Goal: Task Accomplishment & Management: Manage account settings

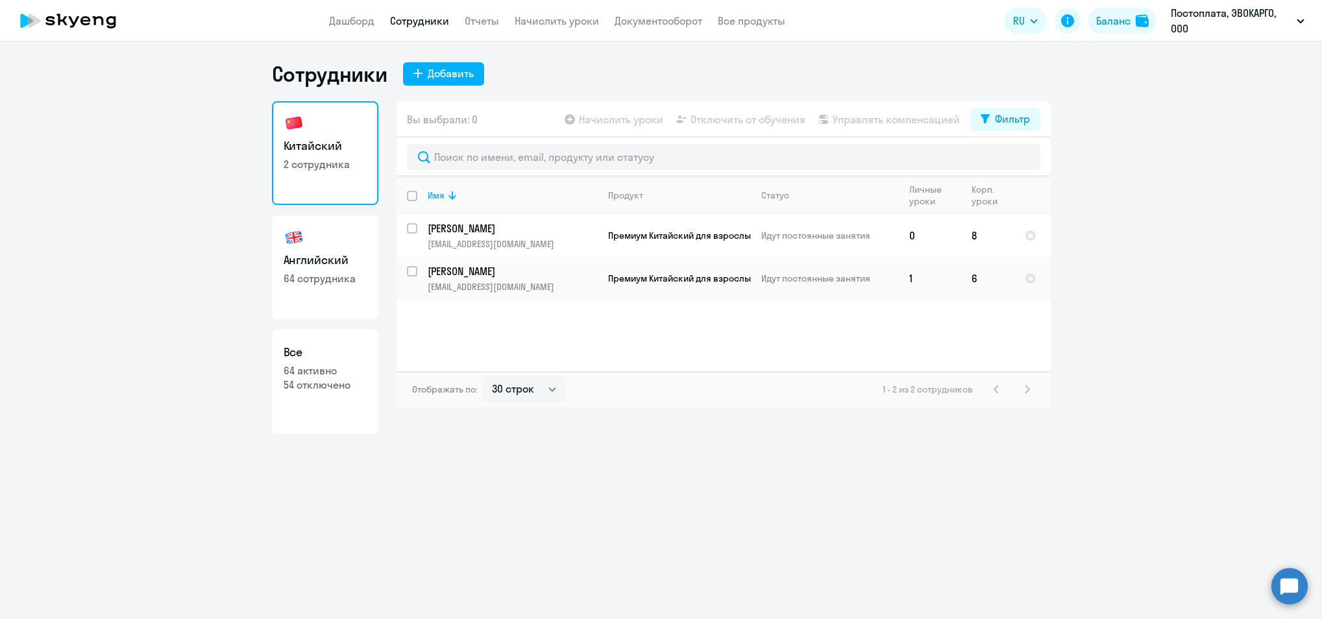
select select "30"
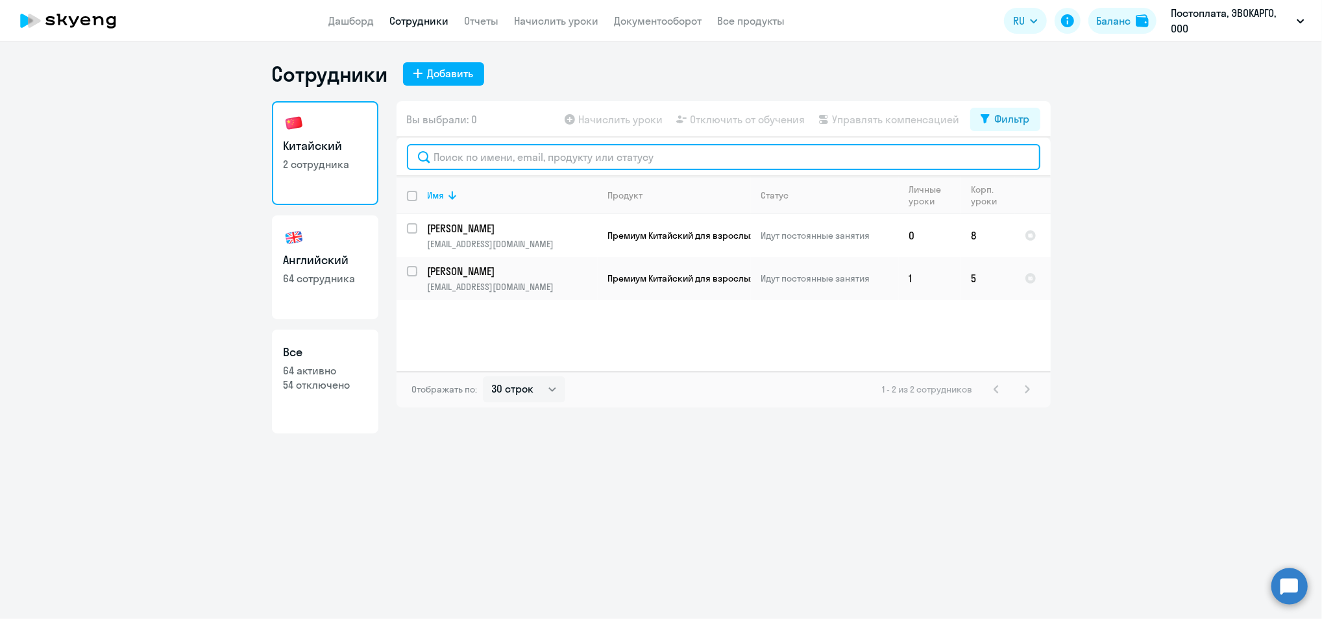
click at [498, 146] on input "text" at bounding box center [723, 157] width 633 height 26
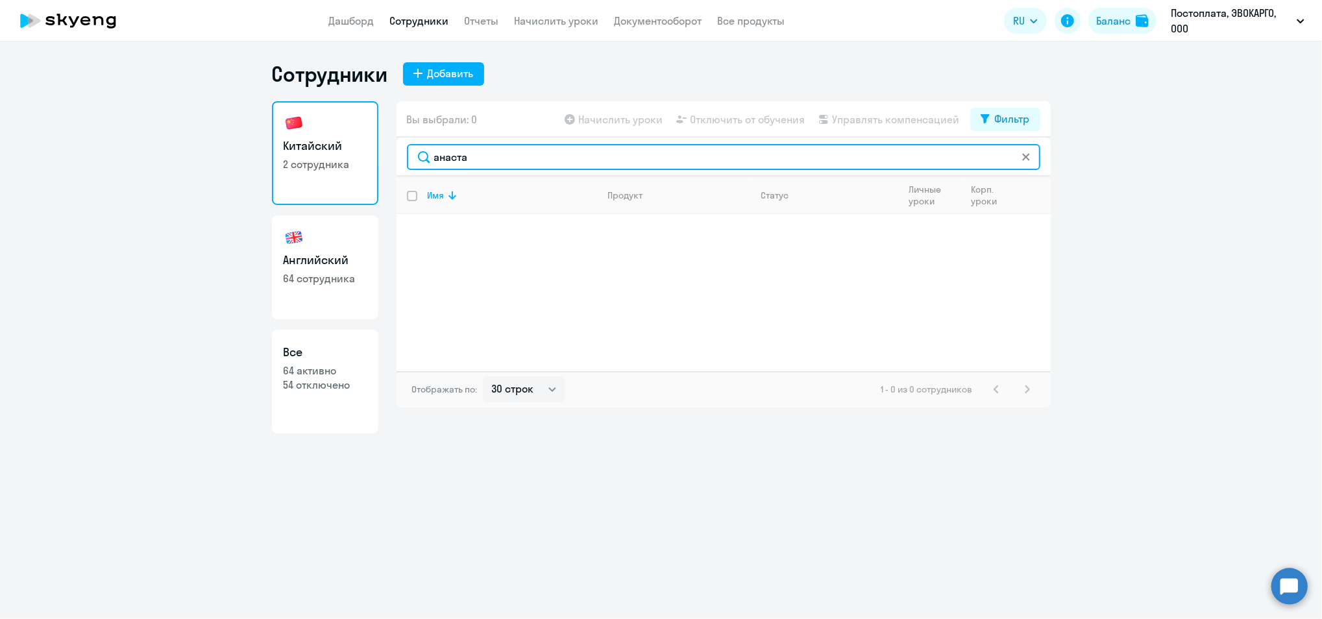
drag, startPoint x: 481, startPoint y: 154, endPoint x: 0, endPoint y: 135, distance: 481.3
click at [0, 138] on html "Дашборд Сотрудники Отчеты Начислить уроки Документооборот Все продукты Дашборд …" at bounding box center [661, 309] width 1322 height 619
type input "пыр"
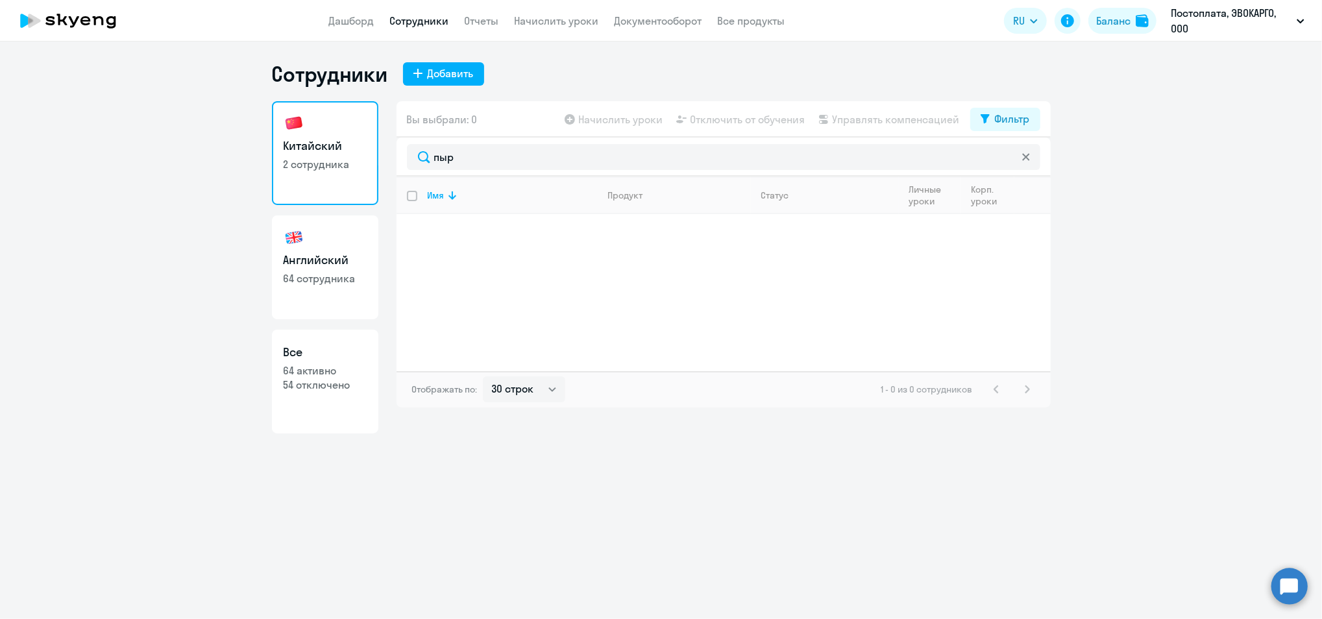
click at [345, 286] on link "Английский 64 сотрудника" at bounding box center [325, 267] width 106 height 104
select select "30"
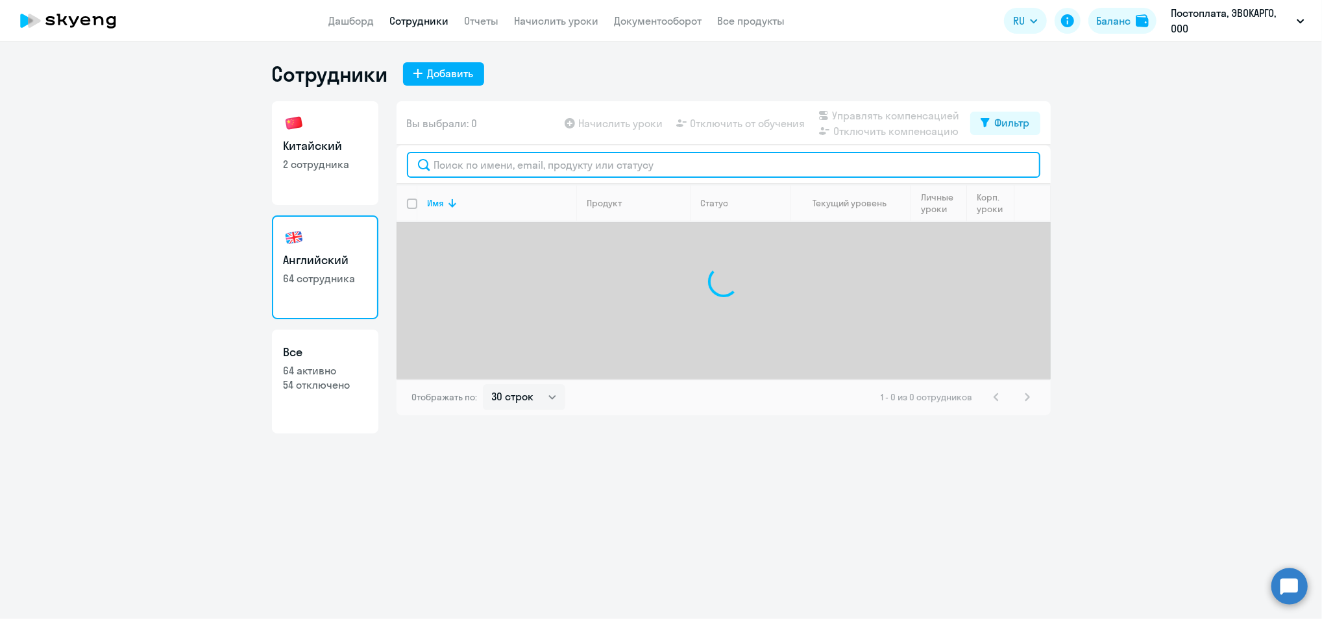
click at [479, 154] on input "text" at bounding box center [723, 165] width 633 height 26
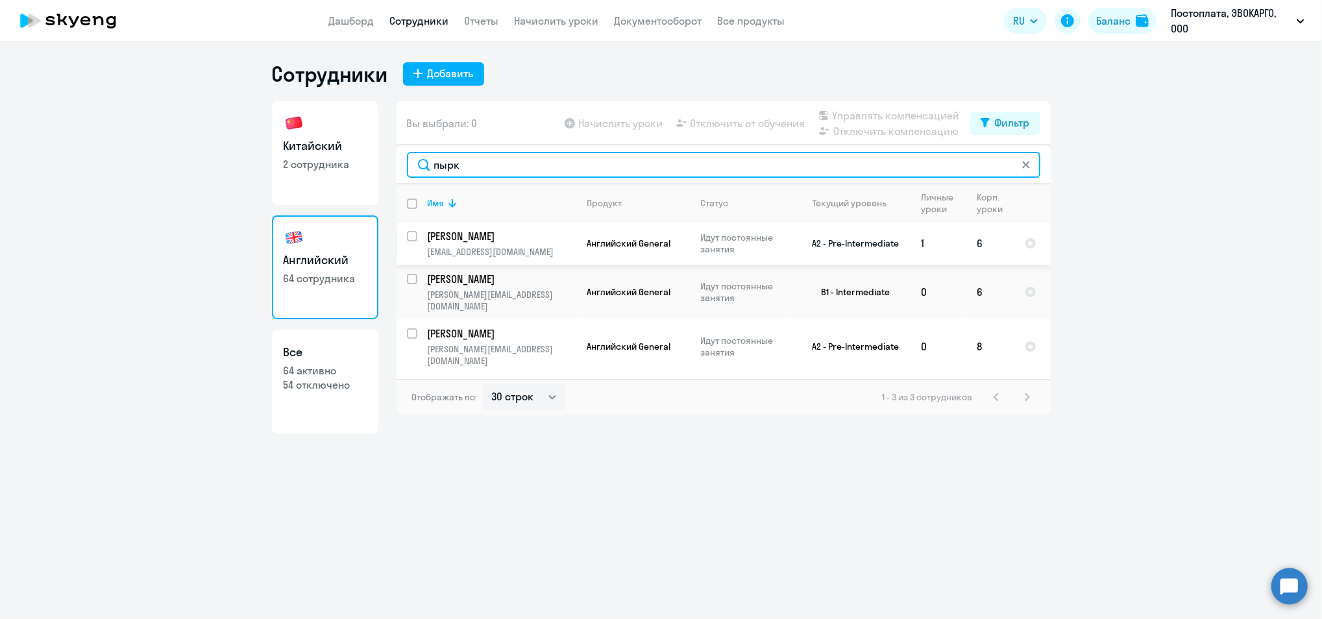
type input "пырк"
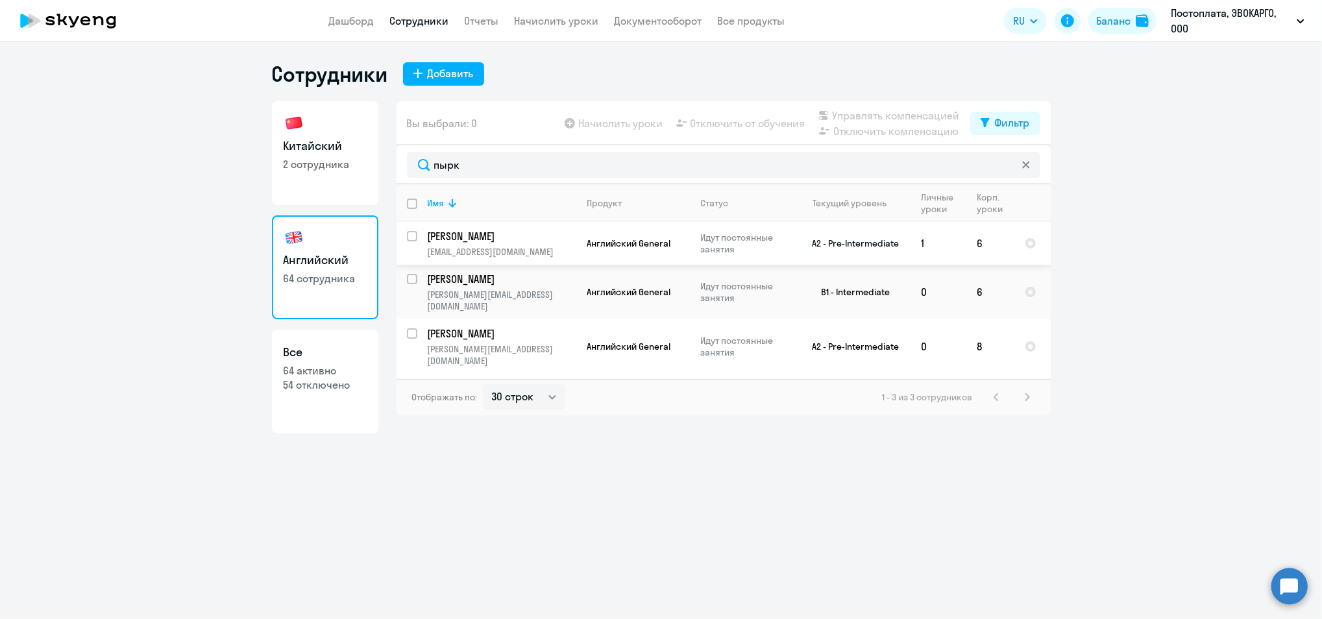
click at [475, 242] on p "Пыркова Анастасия" at bounding box center [501, 236] width 147 height 14
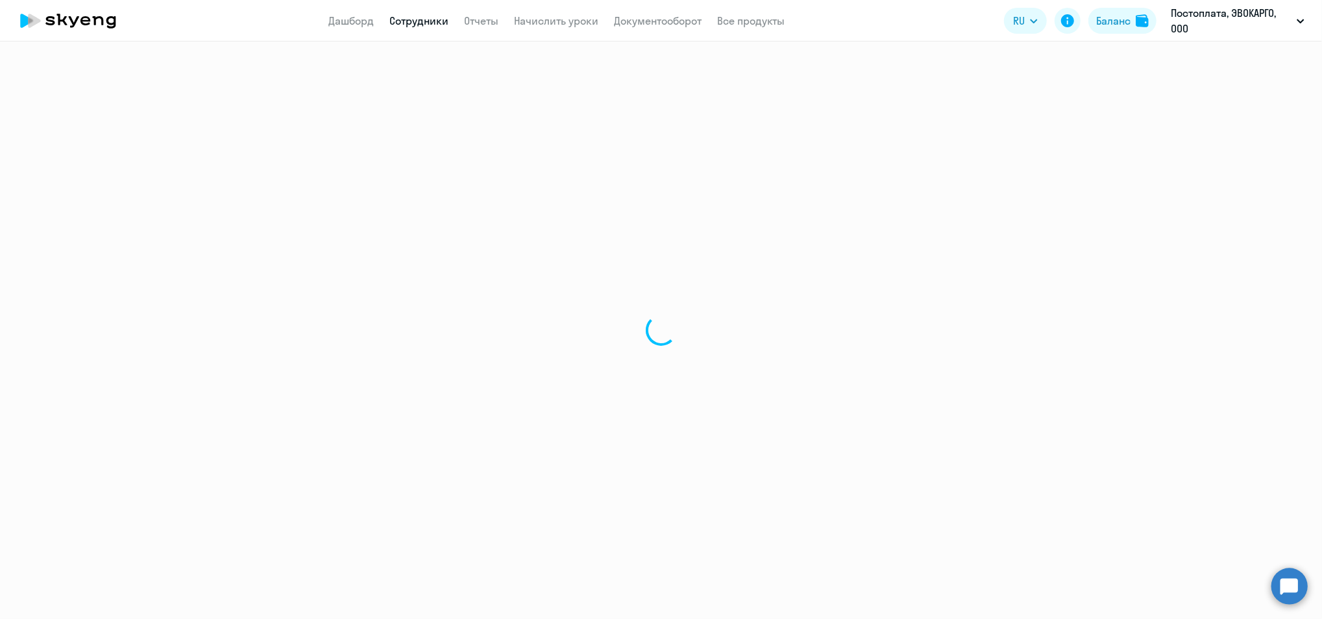
select select "english"
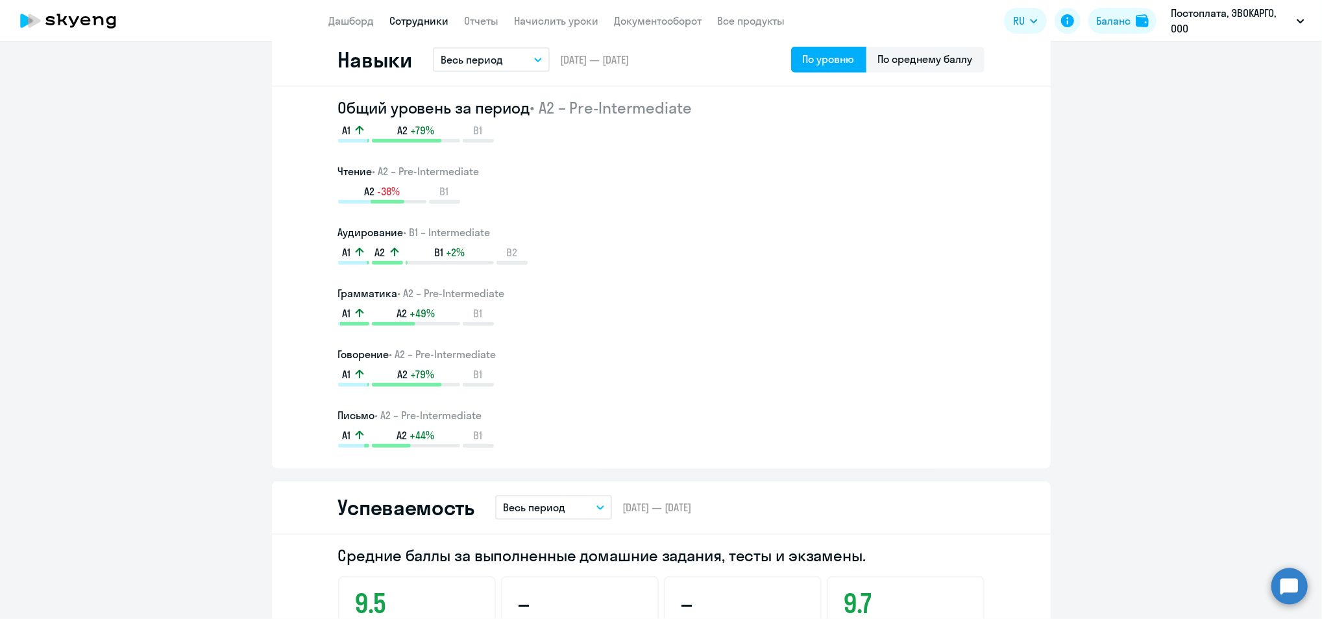
scroll to position [865, 0]
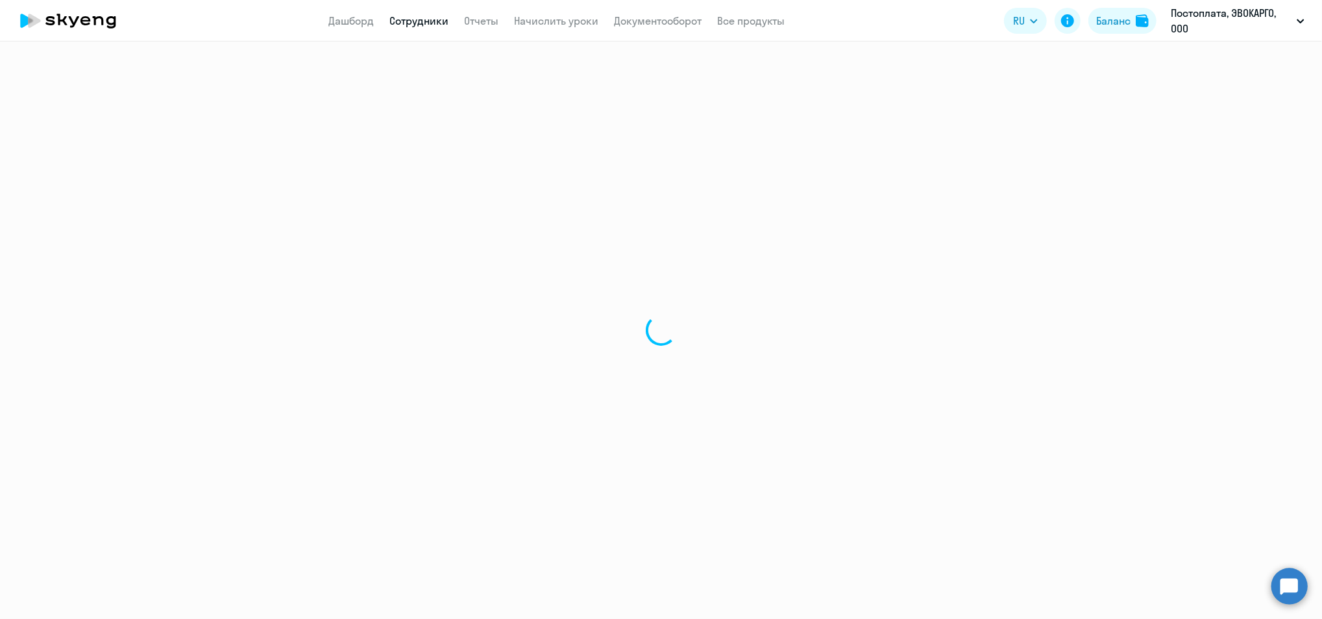
select select "30"
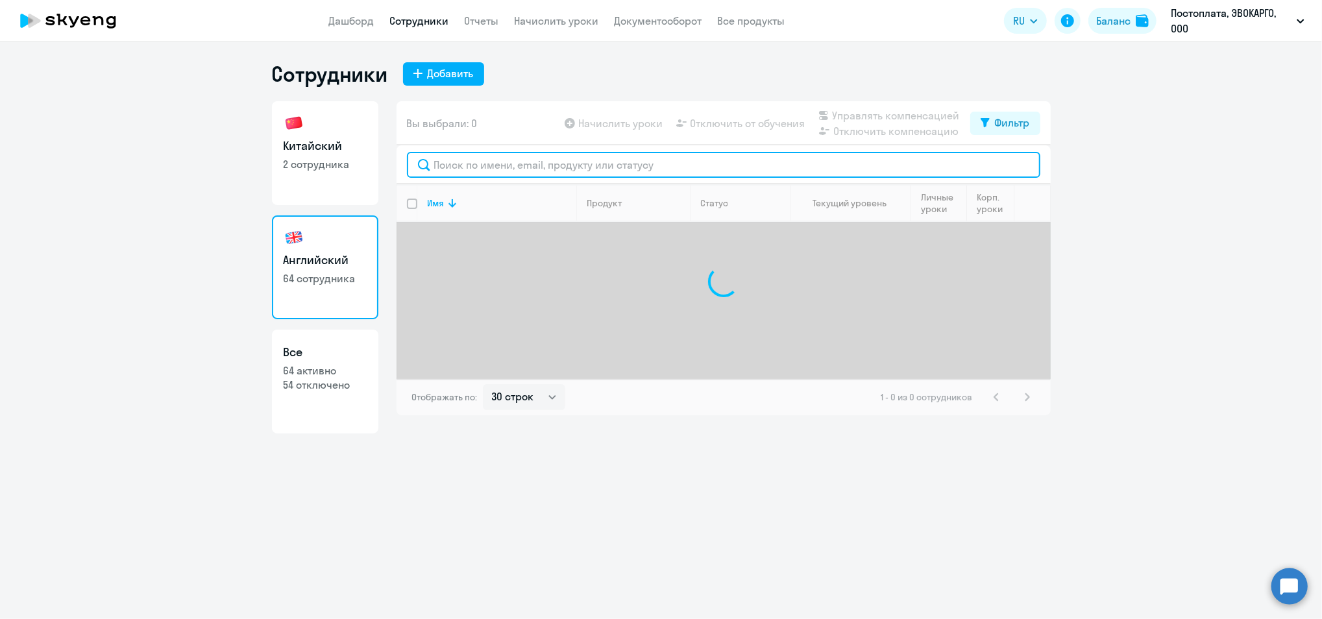
click at [502, 163] on input "text" at bounding box center [723, 165] width 633 height 26
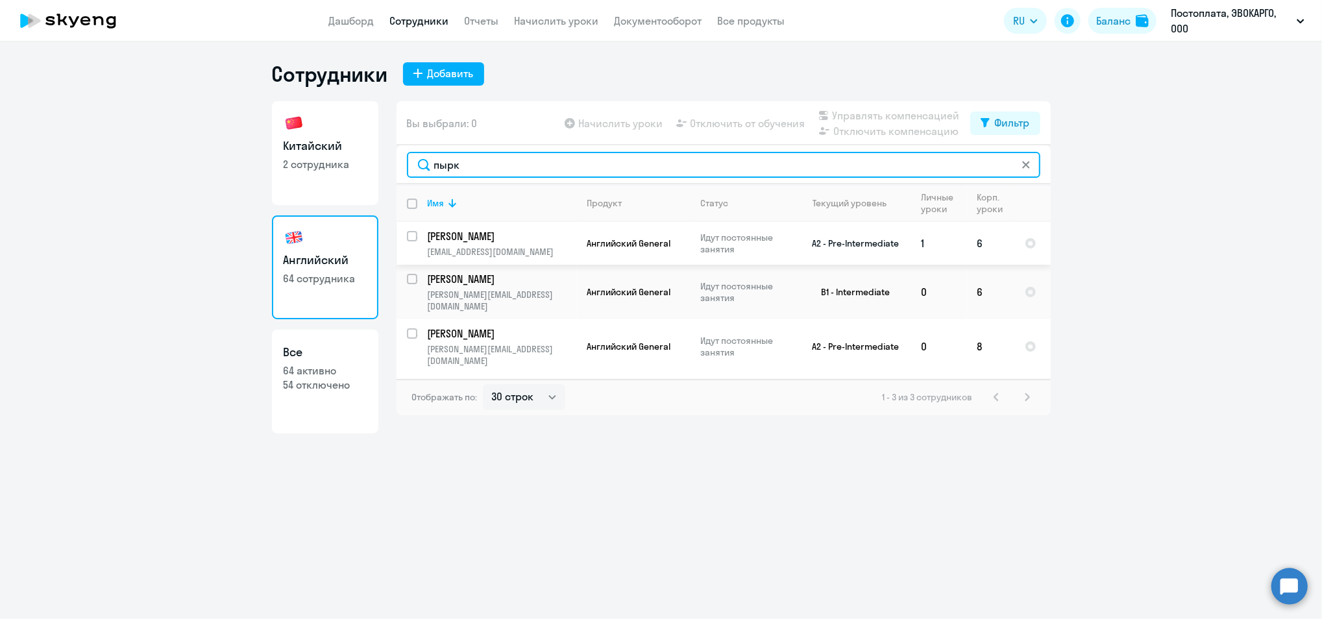
type input "пырк"
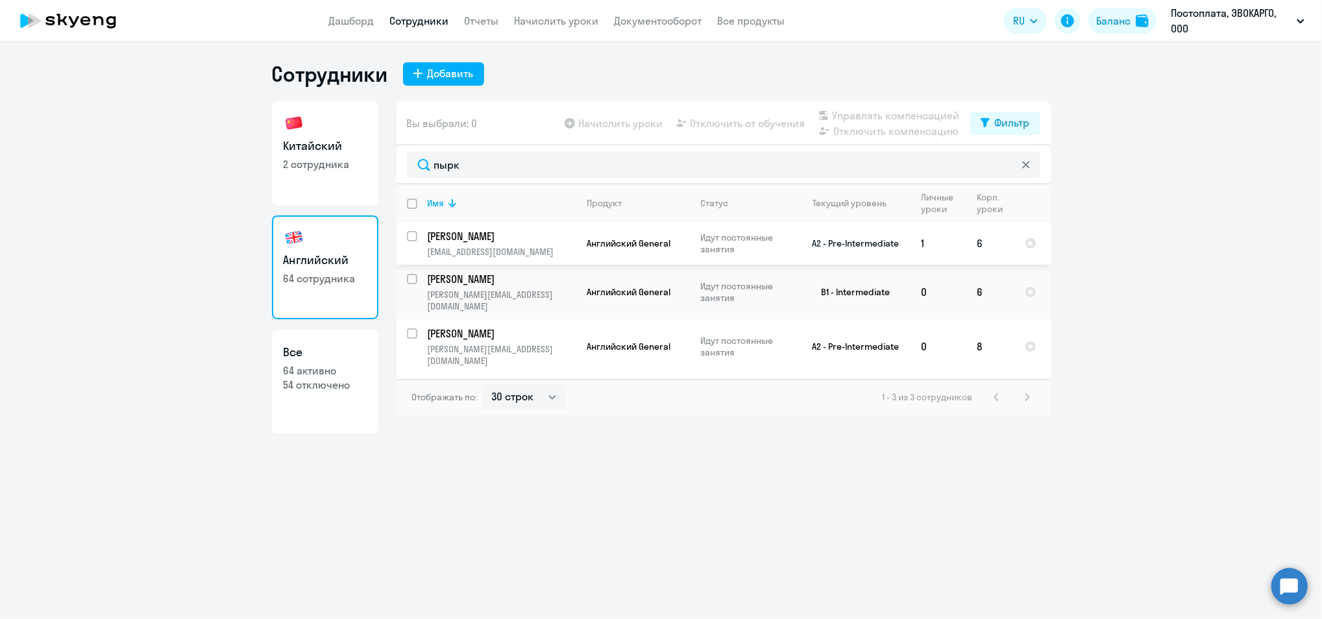
click at [403, 241] on div at bounding box center [412, 236] width 31 height 31
checkbox input "true"
click at [751, 123] on span "Отключить от обучения" at bounding box center [748, 124] width 115 height 16
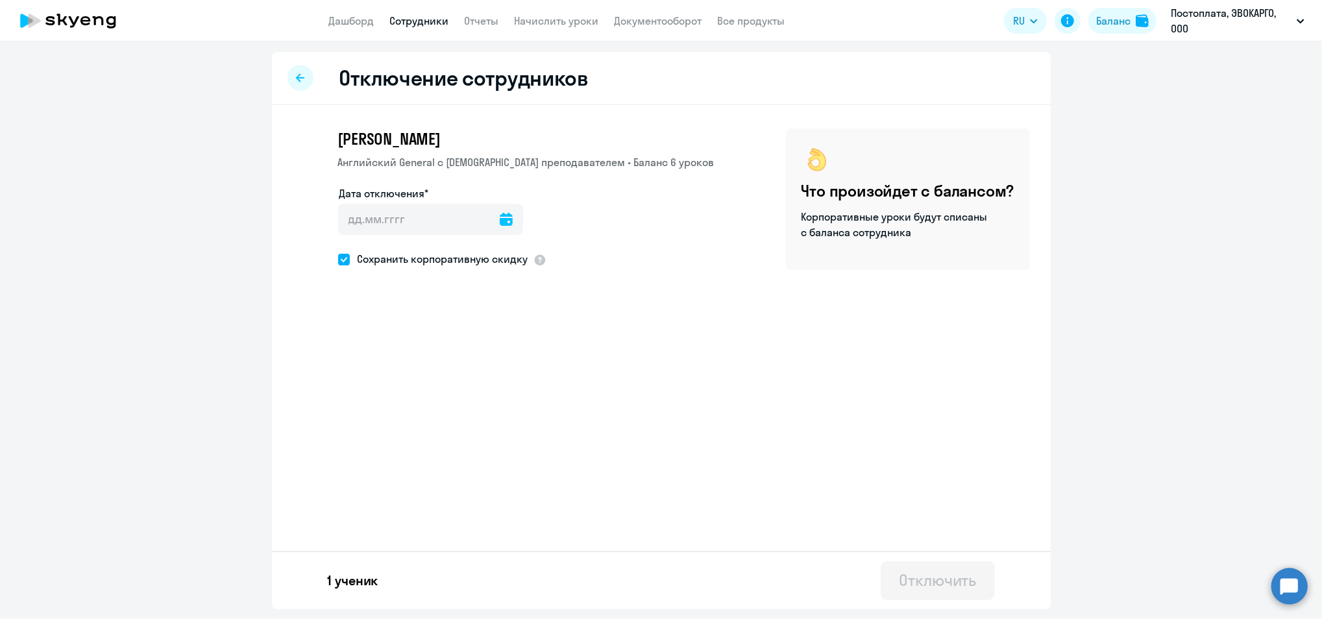
click at [500, 222] on icon at bounding box center [506, 219] width 13 height 13
click at [462, 362] on span "10" at bounding box center [459, 366] width 23 height 23
type input "10.10.2025"
click at [346, 264] on span at bounding box center [344, 260] width 12 height 12
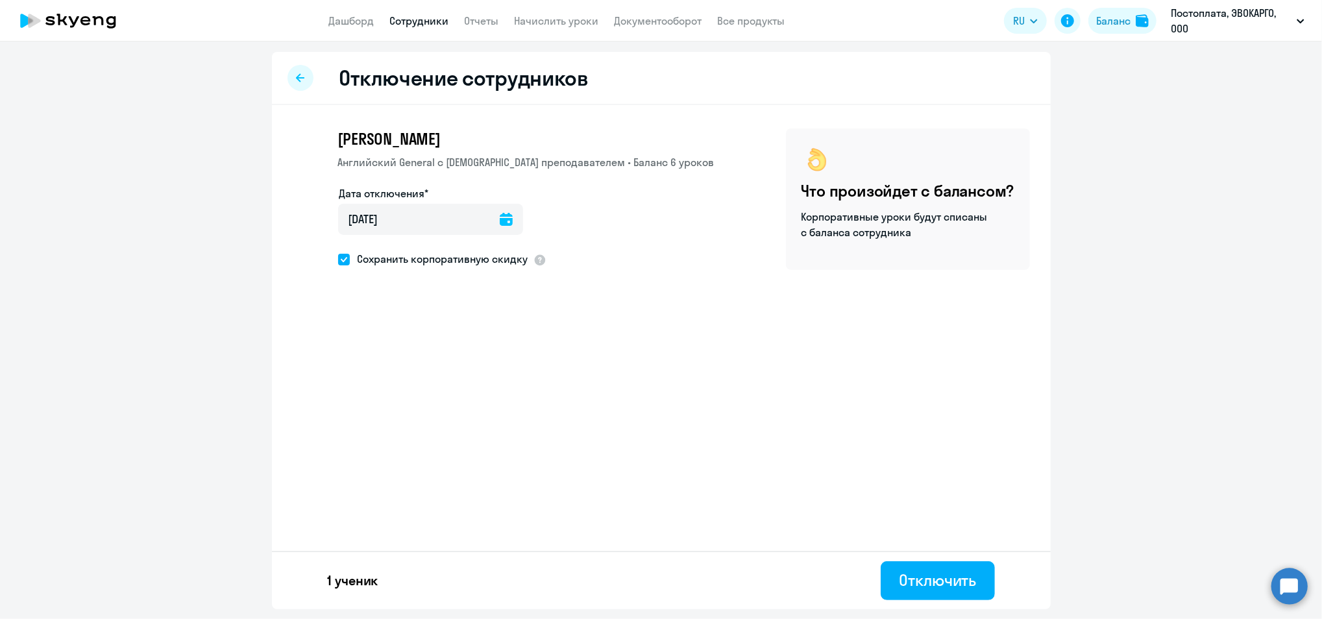
click at [338, 260] on input "Сохранить корпоративную скидку" at bounding box center [337, 259] width 1 height 1
checkbox input "false"
click at [500, 219] on icon at bounding box center [506, 219] width 13 height 13
click at [500, 219] on div at bounding box center [661, 309] width 1322 height 619
click at [924, 589] on div "Отключить" at bounding box center [937, 580] width 77 height 21
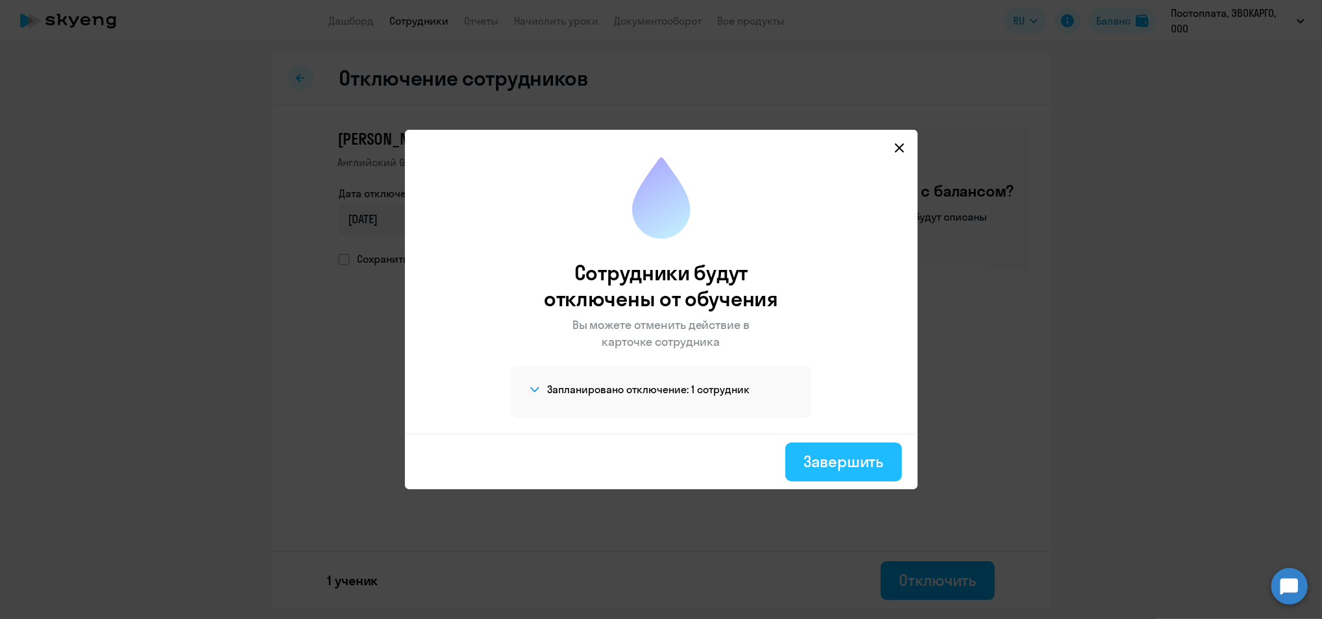
click at [824, 471] on div "Завершить" at bounding box center [843, 461] width 80 height 21
select select "30"
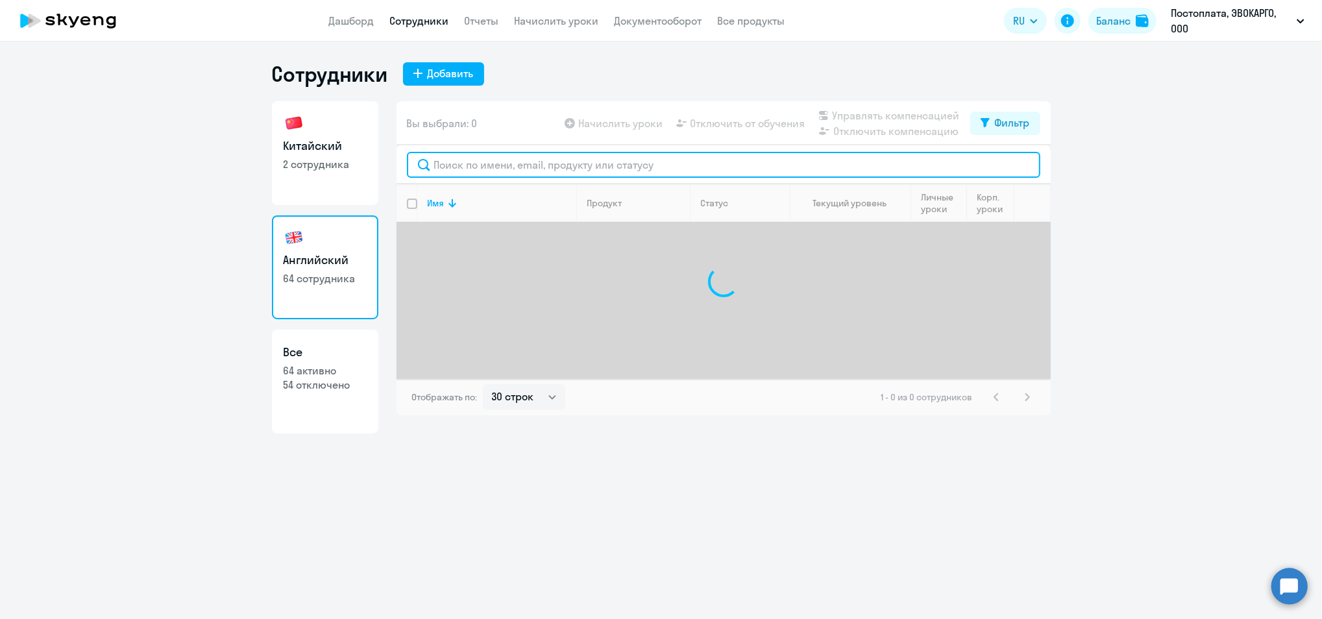
click at [504, 168] on input "text" at bounding box center [723, 165] width 633 height 26
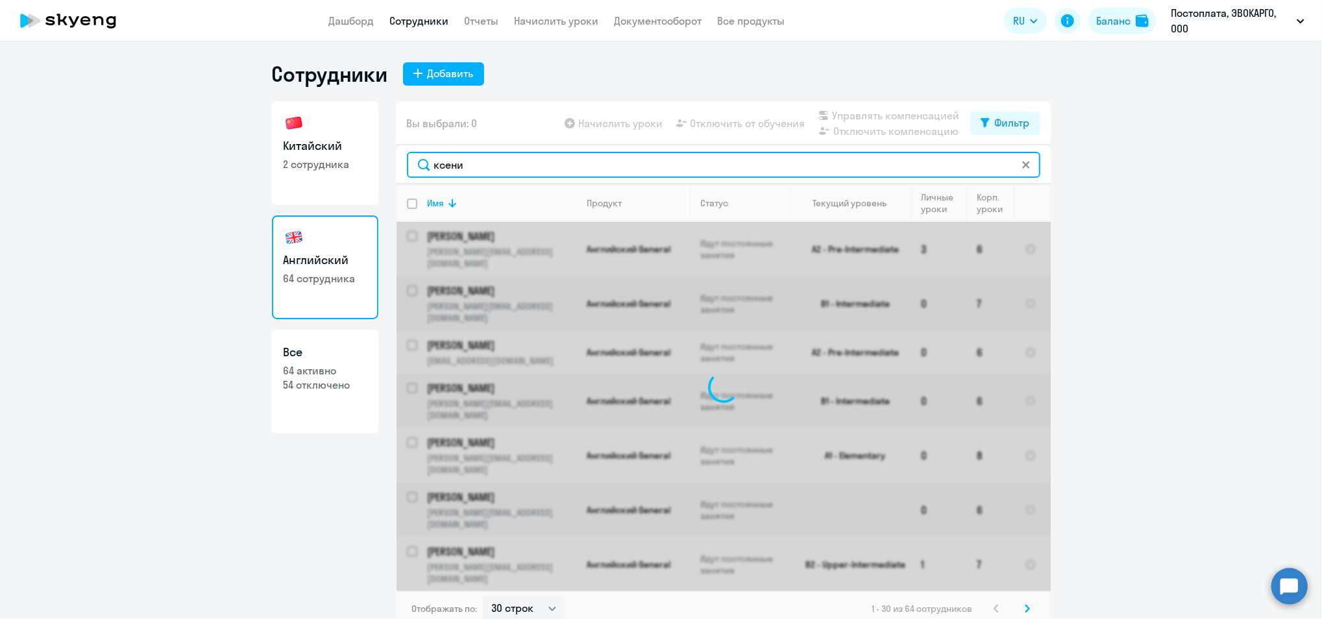
type input "ксения"
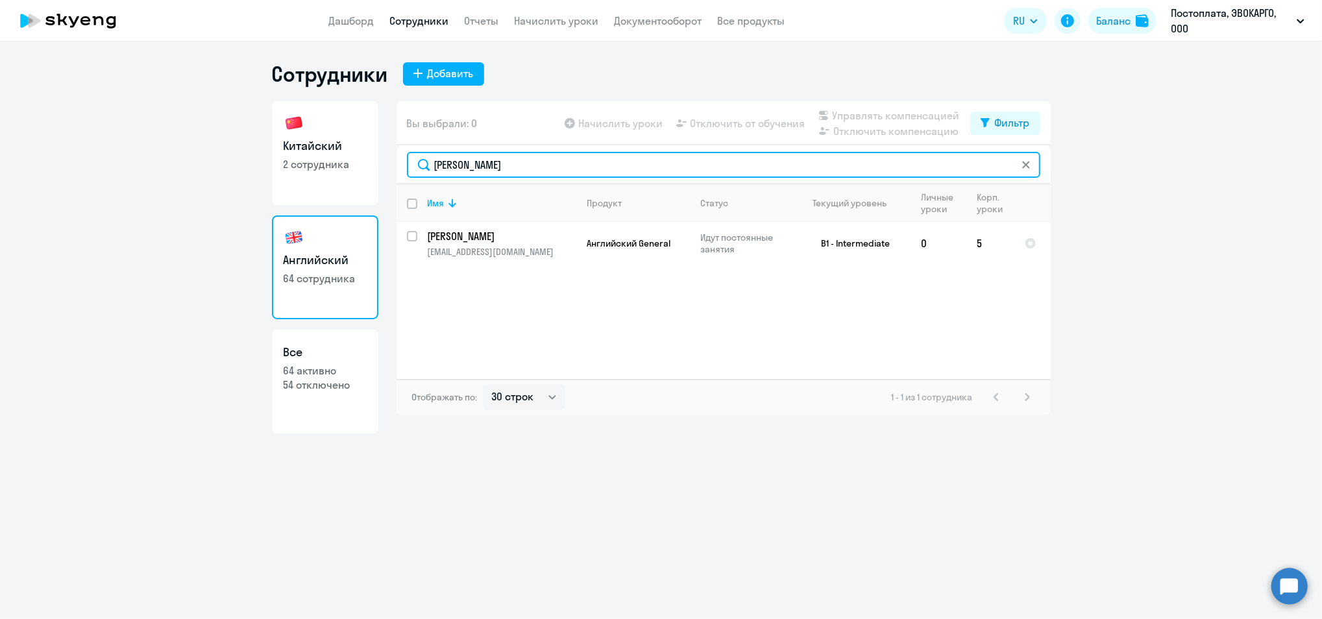
drag, startPoint x: 480, startPoint y: 167, endPoint x: 0, endPoint y: 273, distance: 491.6
click at [0, 212] on html "Дашборд Сотрудники Отчеты Начислить уроки Документооборот Все продукты Дашборд …" at bounding box center [661, 309] width 1322 height 619
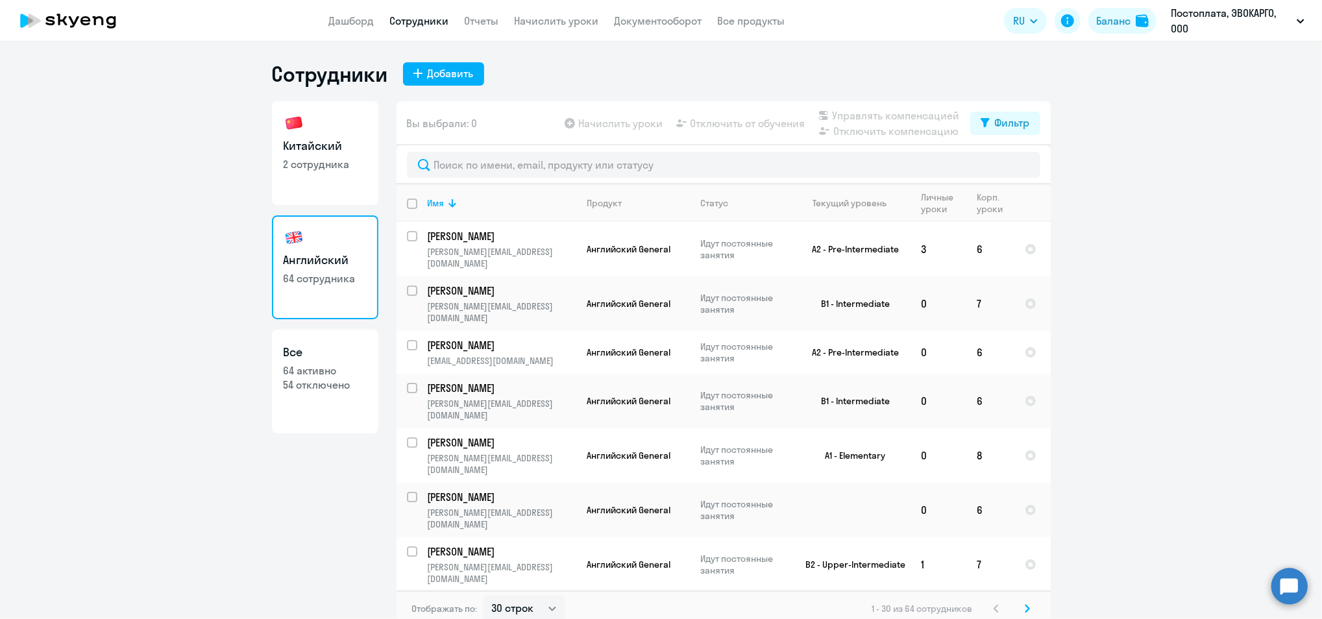
click at [54, 23] on icon at bounding box center [49, 20] width 9 height 9
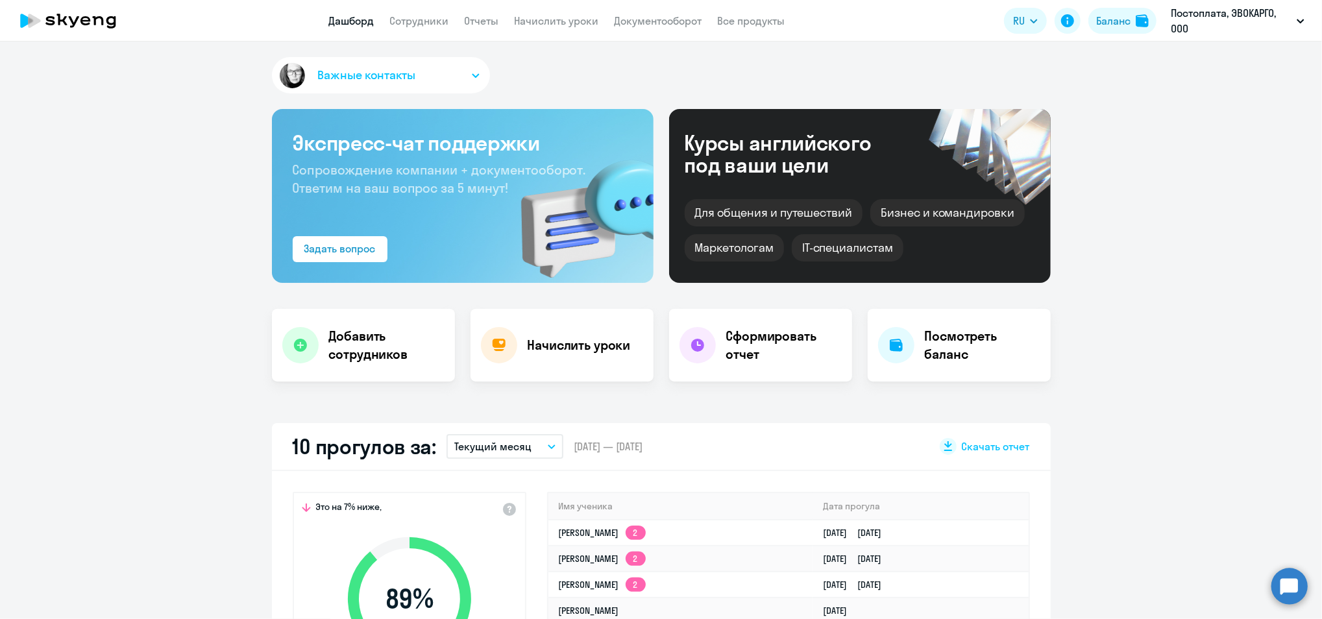
select select "30"
